Goal: Check status: Check status

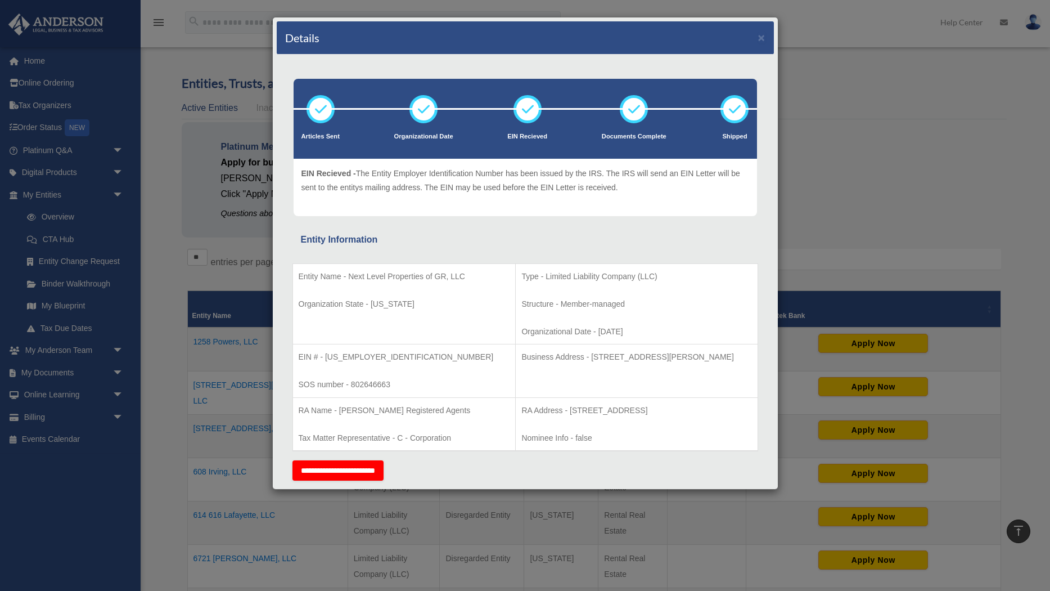
scroll to position [270, 0]
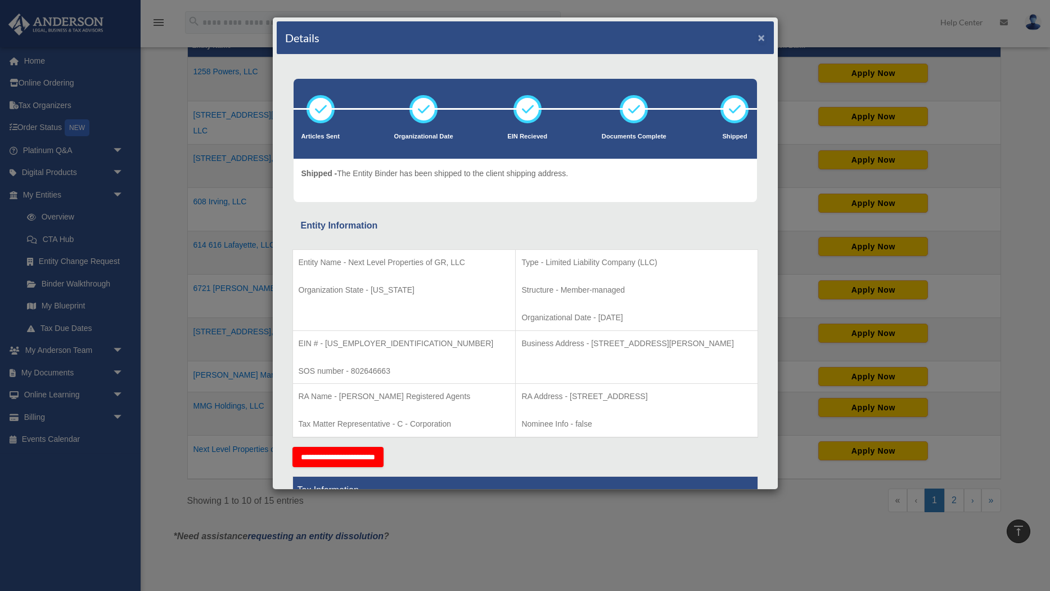
click at [759, 39] on button "×" at bounding box center [761, 38] width 7 height 12
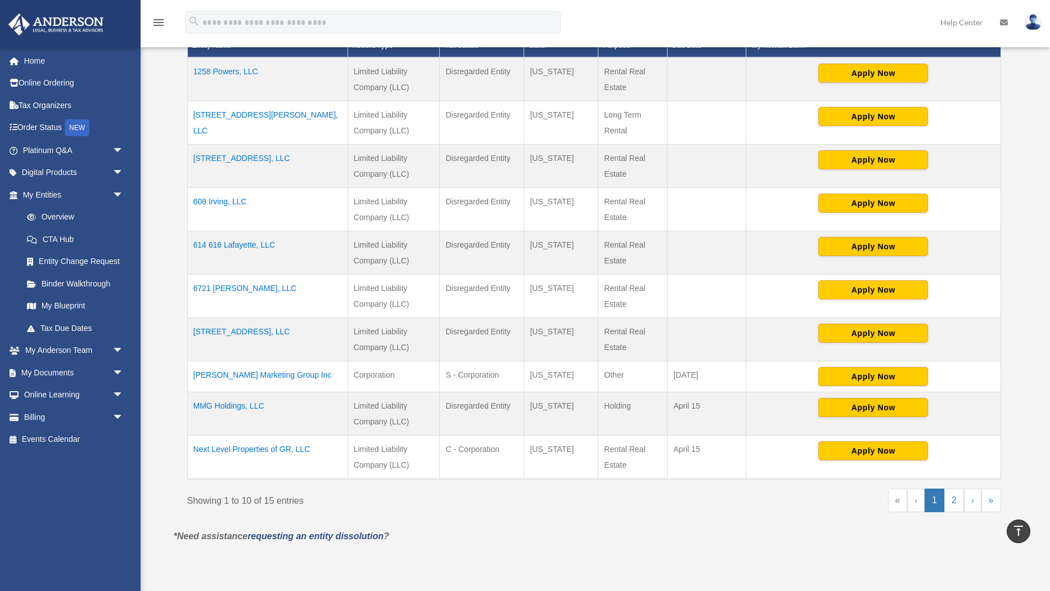
scroll to position [0, 0]
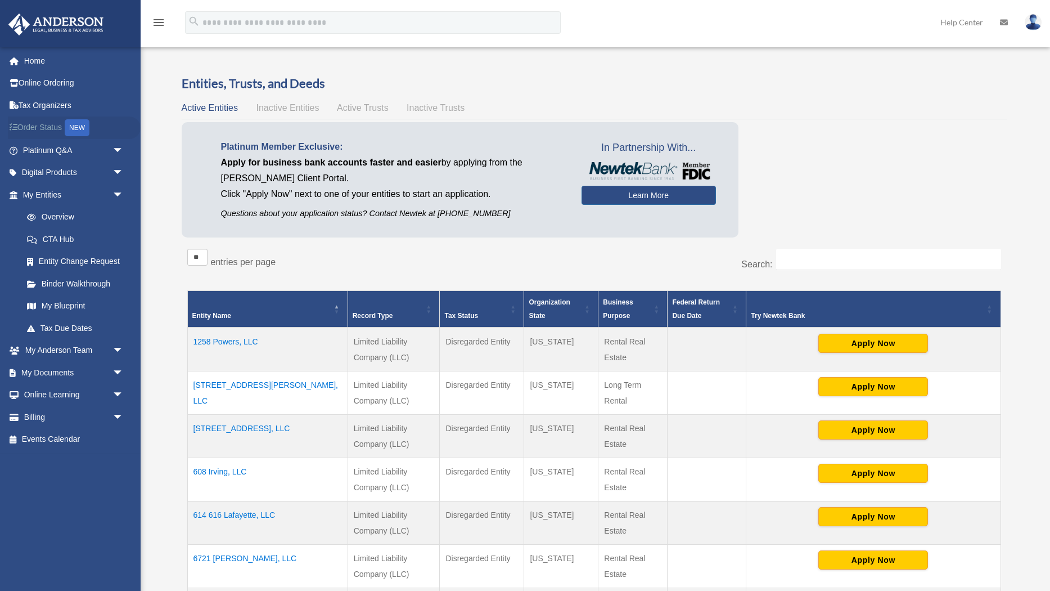
click at [43, 127] on link "Order Status NEW" at bounding box center [74, 127] width 133 height 23
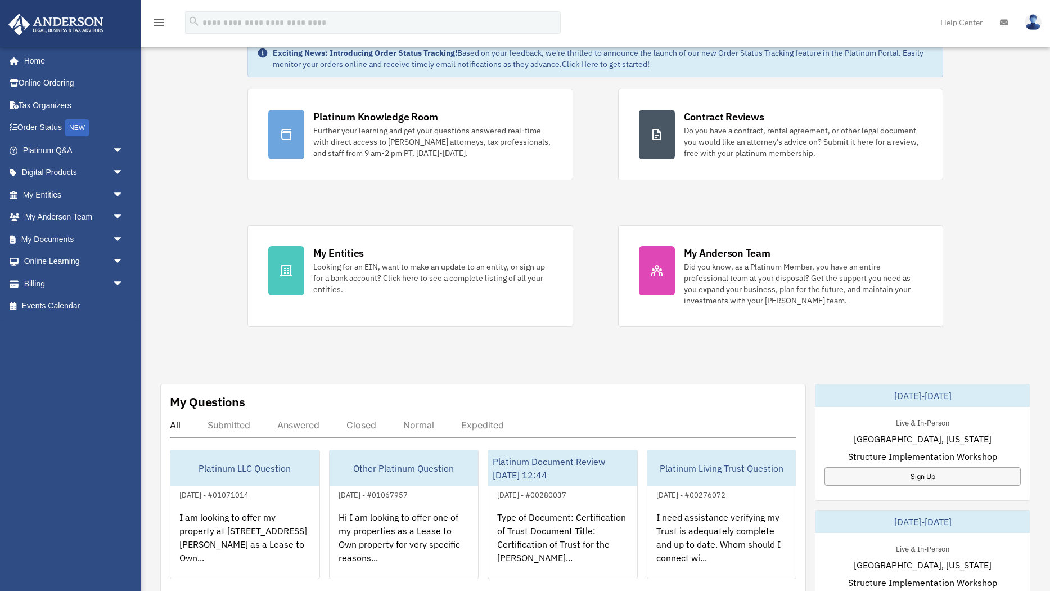
scroll to position [43, 0]
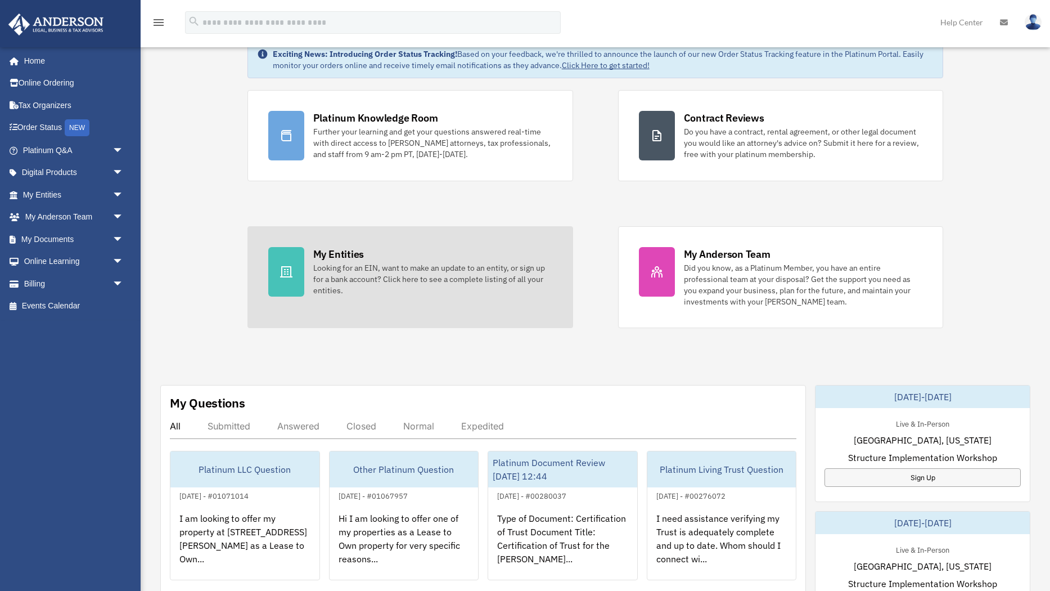
click at [398, 268] on div "Looking for an EIN, want to make an update to an entity, or sign up for a bank …" at bounding box center [432, 279] width 239 height 34
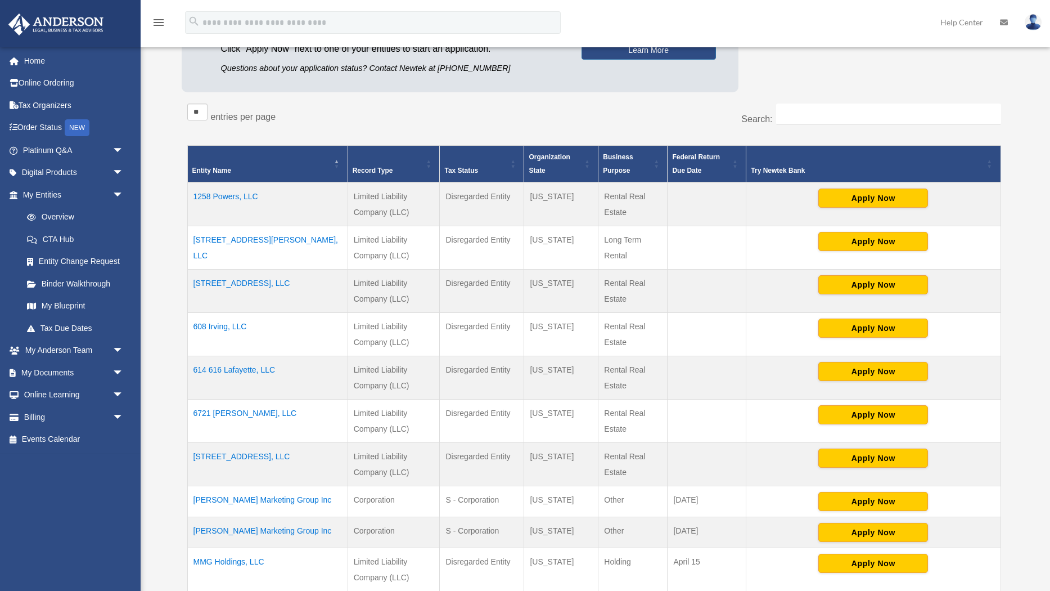
scroll to position [146, 0]
